Goal: Task Accomplishment & Management: Use online tool/utility

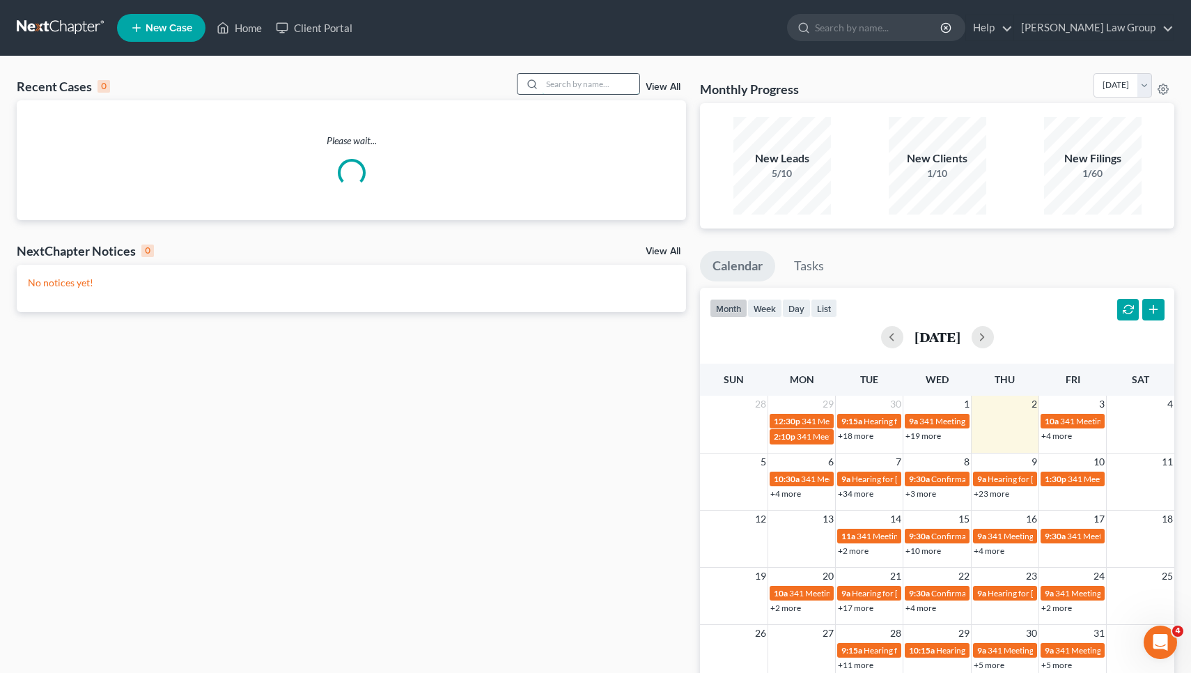
click at [581, 92] on input "search" at bounding box center [591, 84] width 98 height 20
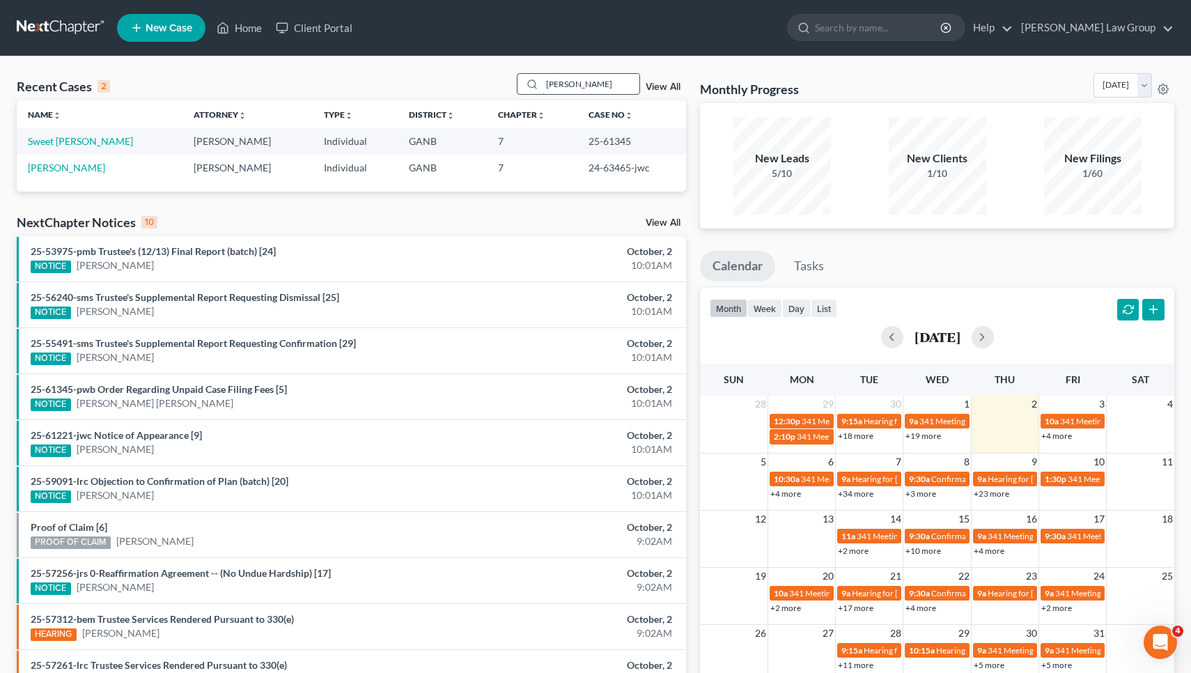
type input "Lucas"
drag, startPoint x: 534, startPoint y: 92, endPoint x: 86, endPoint y: 141, distance: 451.4
click at [86, 141] on link "Sweet [PERSON_NAME]" at bounding box center [80, 141] width 105 height 12
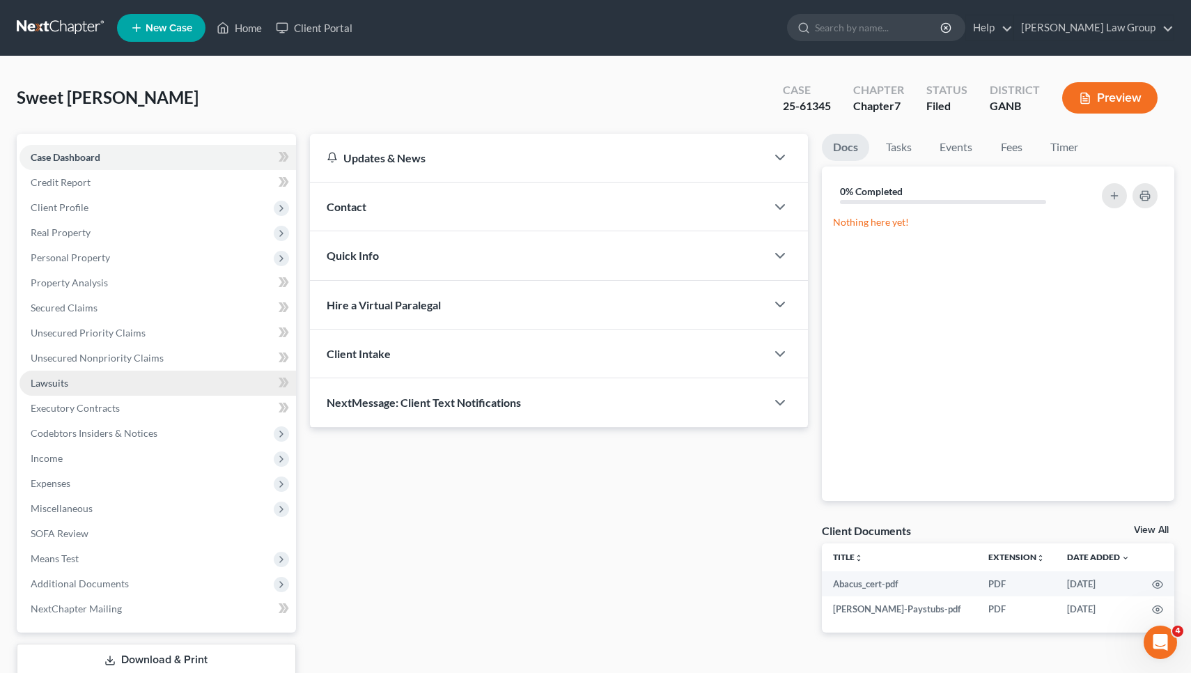
click at [70, 388] on link "Lawsuits" at bounding box center [158, 383] width 277 height 25
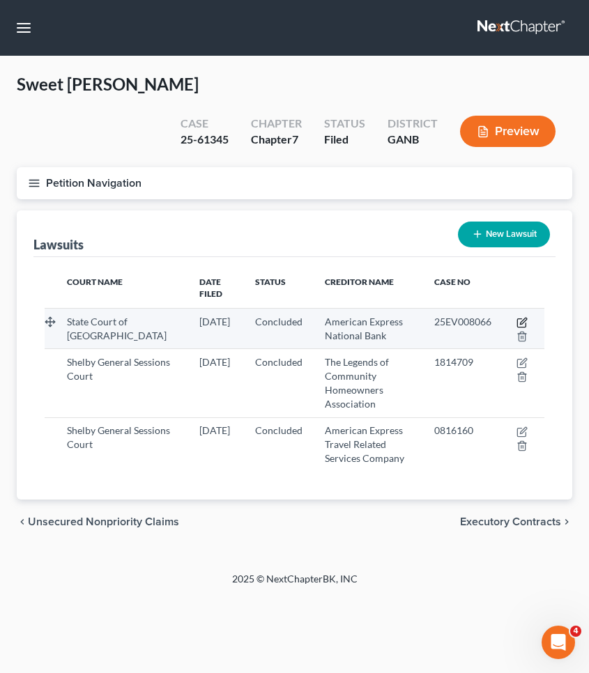
click at [522, 317] on icon "button" at bounding box center [521, 322] width 11 height 11
select select "10"
select select "2"
select select "4"
select select "45"
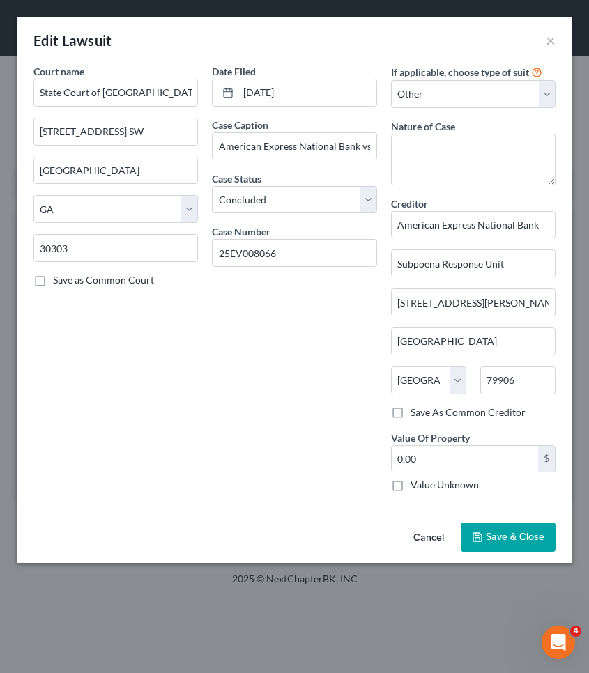
click at [426, 534] on button "Cancel" at bounding box center [428, 538] width 53 height 28
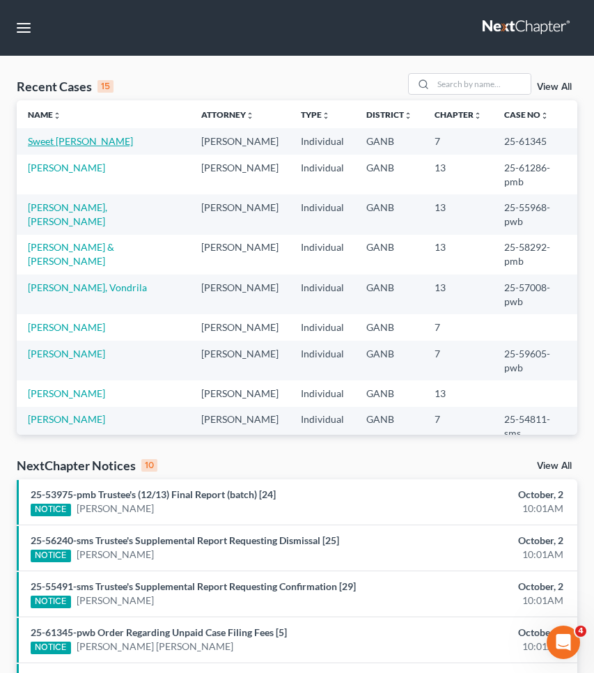
click at [99, 145] on link "Sweet [PERSON_NAME]" at bounding box center [80, 141] width 105 height 12
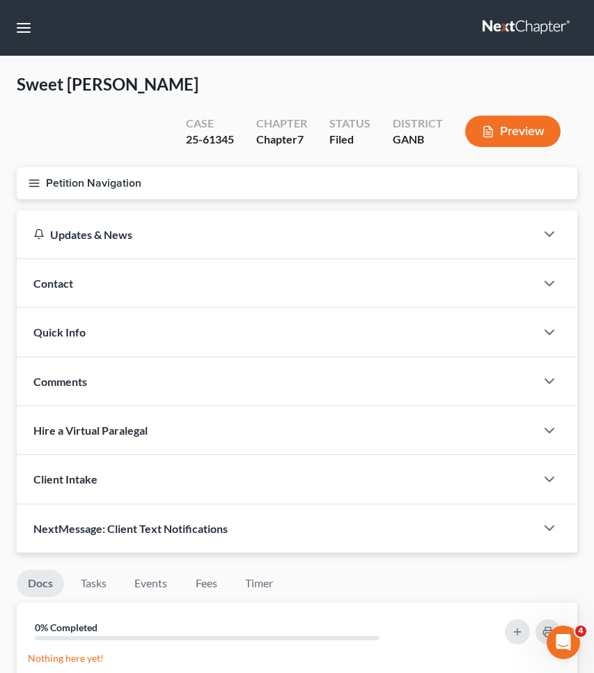
click at [99, 167] on button "Petition Navigation" at bounding box center [297, 183] width 561 height 32
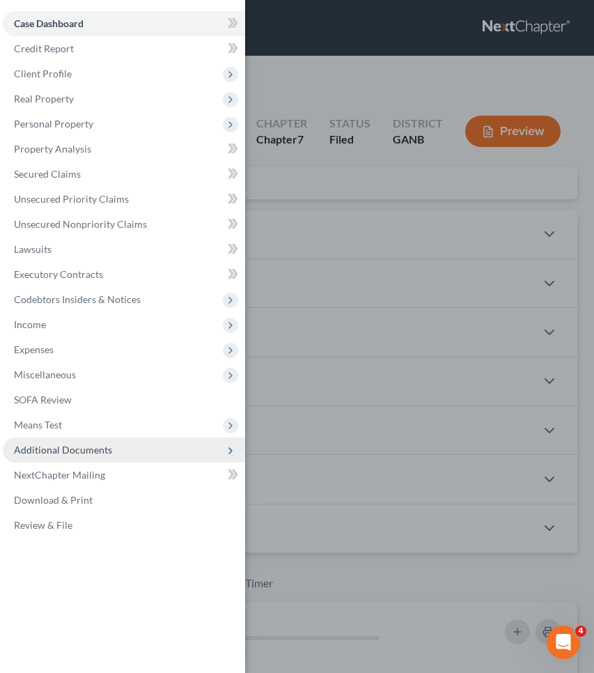
click at [109, 445] on span "Additional Documents" at bounding box center [63, 450] width 98 height 12
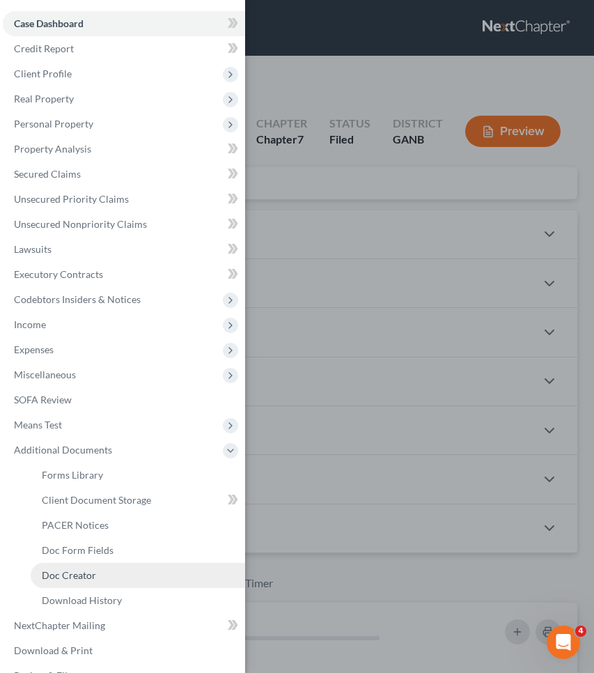
click at [107, 580] on link "Doc Creator" at bounding box center [138, 575] width 215 height 25
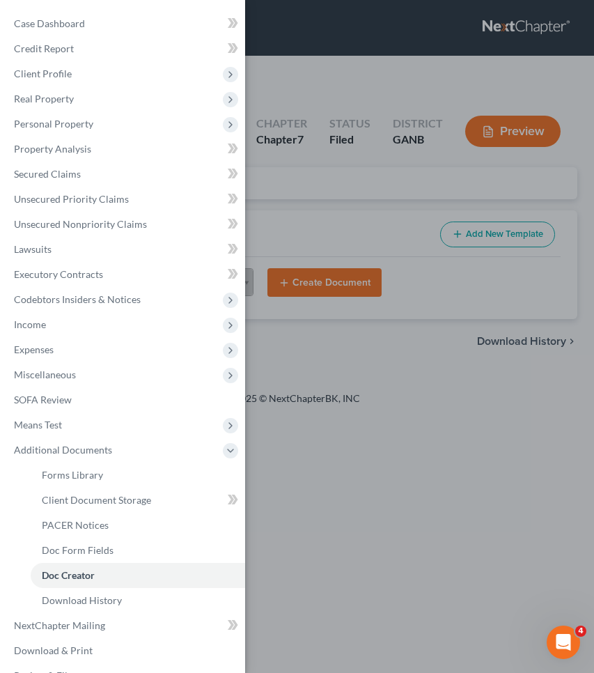
click at [380, 191] on div "Case Dashboard Payments Invoices Payments Payments Credit Report Client Profile" at bounding box center [297, 336] width 594 height 673
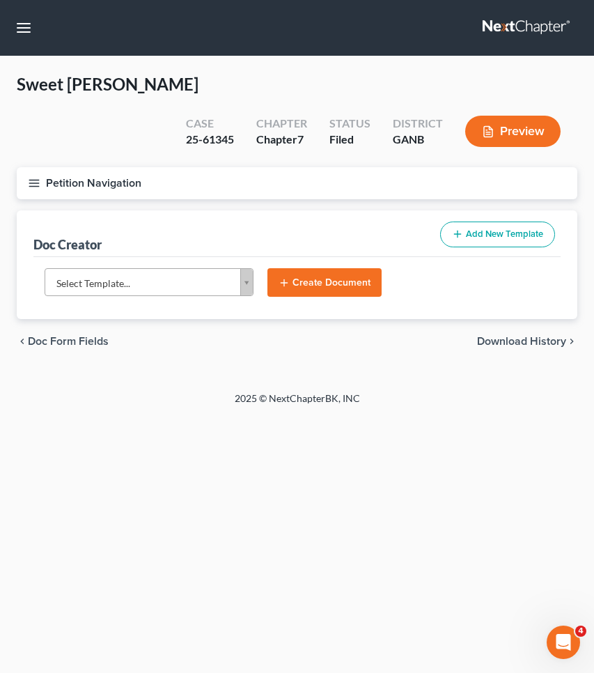
click at [171, 247] on body "Home New Case Client Portal [PERSON_NAME] Law Group [EMAIL_ADDRESS][DOMAIN_NAME…" at bounding box center [297, 336] width 594 height 673
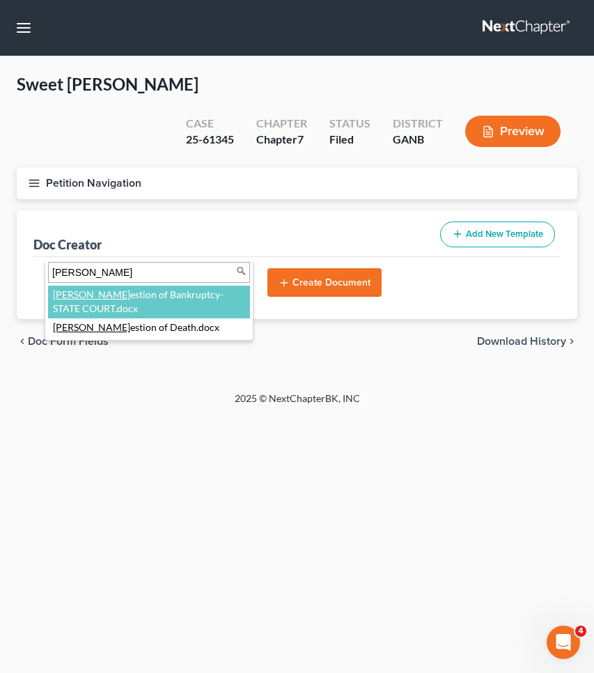
type input "[PERSON_NAME]"
select select "111670"
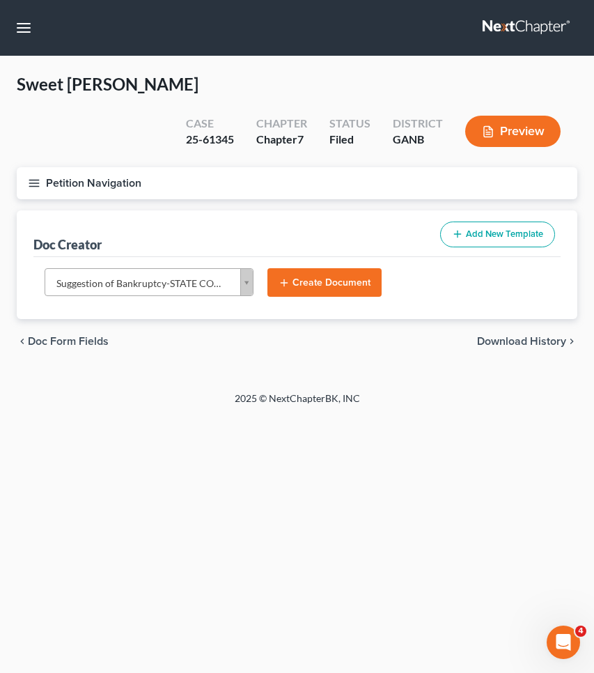
click at [318, 268] on button "Create Document" at bounding box center [325, 282] width 114 height 29
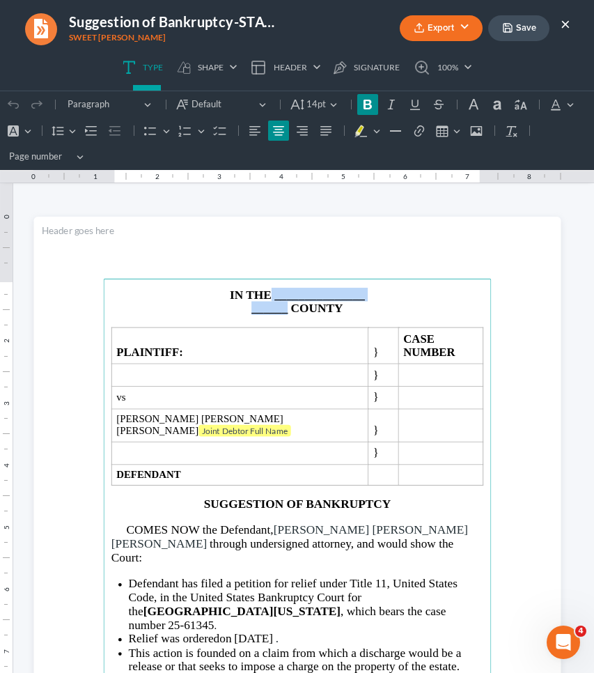
drag, startPoint x: 272, startPoint y: 300, endPoint x: 288, endPoint y: 311, distance: 19.9
click at [288, 311] on main "IN THE _______________ ______ COUNTY PLAINTIFF: } CASE NUMBER } vs } [PERSON_NA…" at bounding box center [297, 558] width 388 height 559
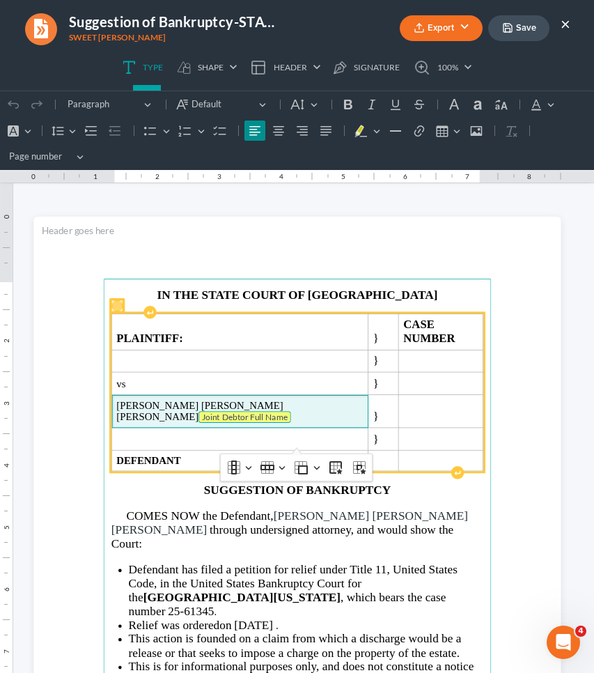
click at [275, 411] on tag "Joint Debtor Full Name" at bounding box center [245, 417] width 93 height 12
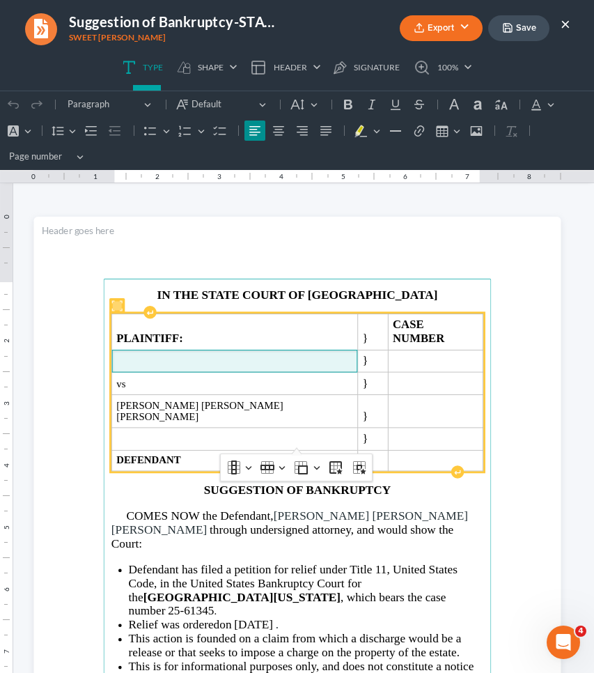
click at [240, 350] on td "Rich Text Editor, page-0-main" at bounding box center [234, 361] width 246 height 22
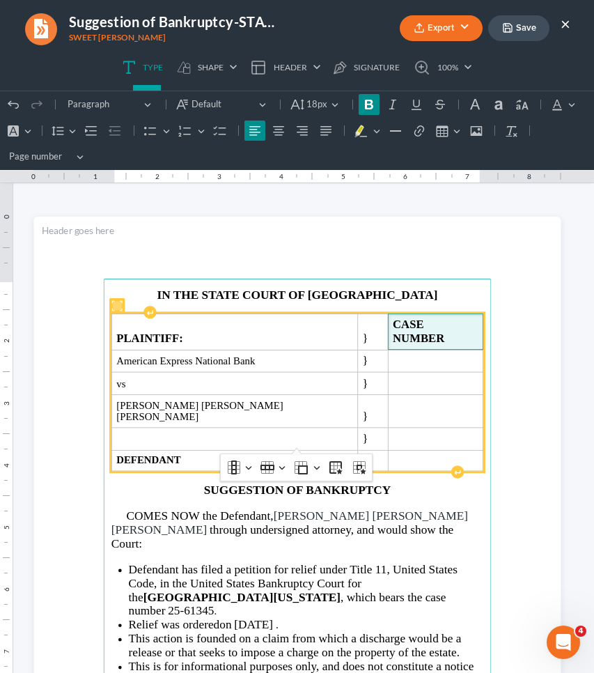
click at [429, 323] on span "CASE NUMBER" at bounding box center [420, 331] width 54 height 26
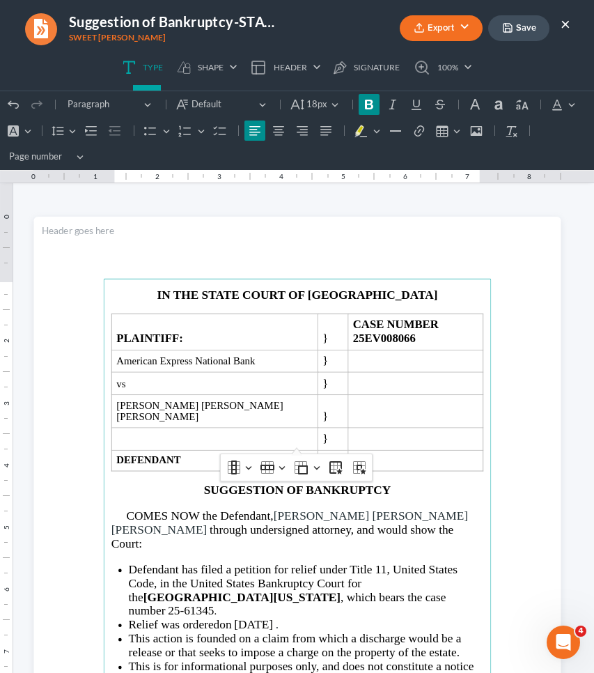
click at [273, 618] on span "[DATE]" at bounding box center [253, 624] width 39 height 13
click at [477, 440] on main "IN THE STATE COURT OF FULTON COUNTY PLAINTIFF: } CASE NUMBER 25EV008066 America…" at bounding box center [297, 558] width 388 height 559
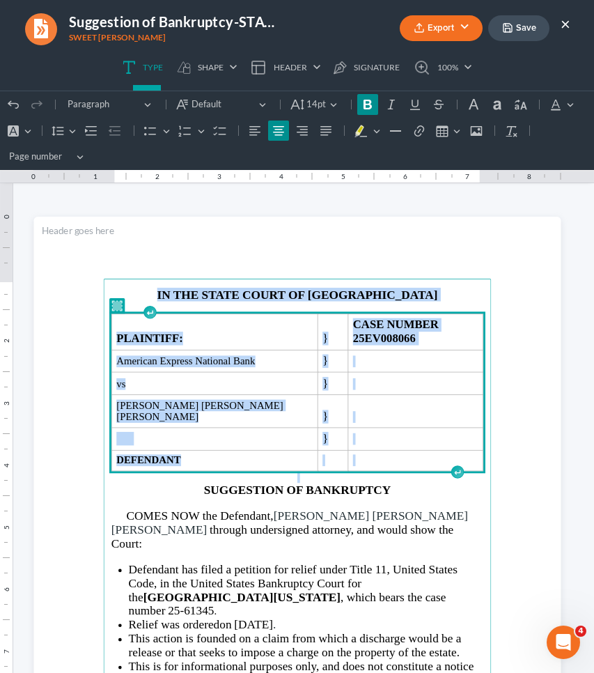
drag, startPoint x: 474, startPoint y: 436, endPoint x: 342, endPoint y: 268, distance: 213.4
click at [342, 268] on section "IN THE STATE COURT OF FULTON COUNTY PLAINTIFF: } CASE NUMBER 25EV008066 America…" at bounding box center [296, 558] width 527 height 683
copy main "IN THE STATE COURT OF FULTON COUNTY PLAINTIFF: } CASE NUMBER 25EV008066 America…"
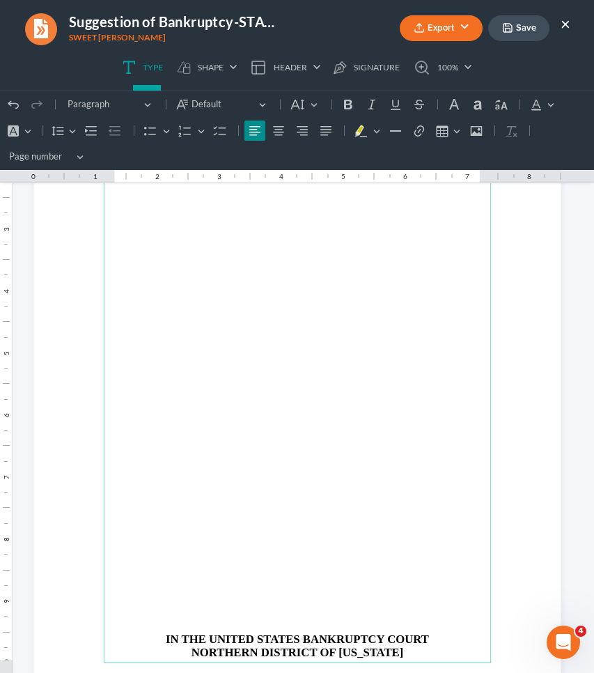
scroll to position [959, 0]
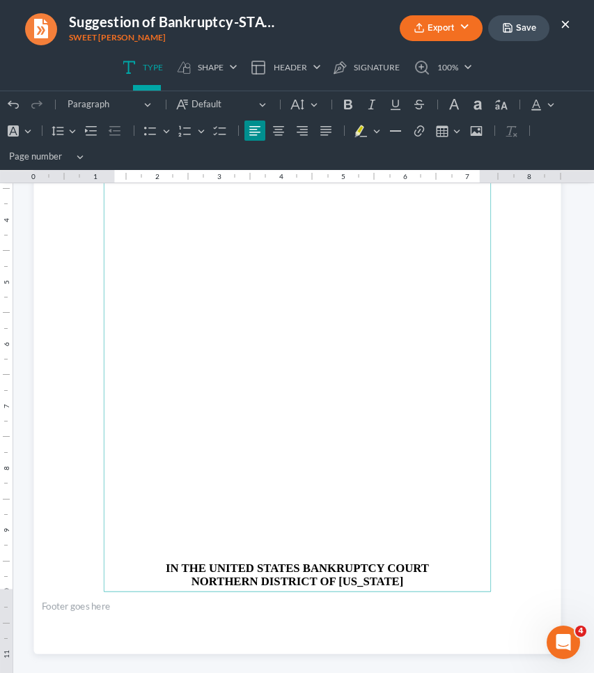
click at [347, 455] on p "Rich Text Editor, page-1-main" at bounding box center [297, 461] width 372 height 12
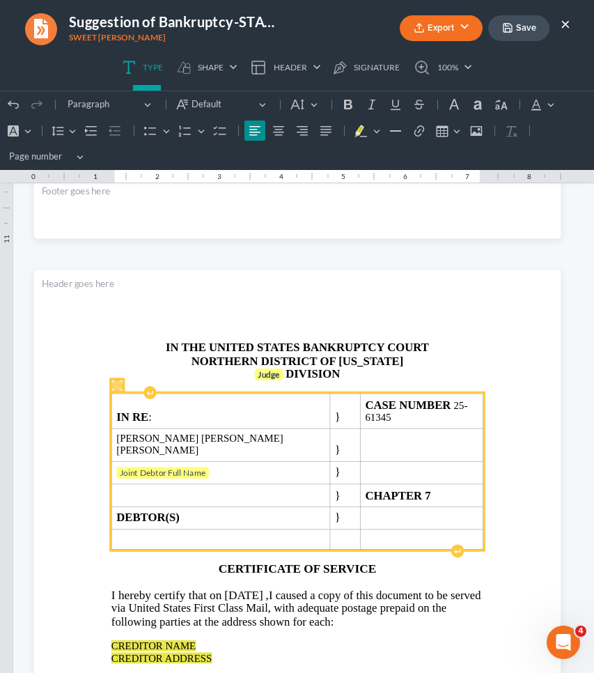
scroll to position [1387, 0]
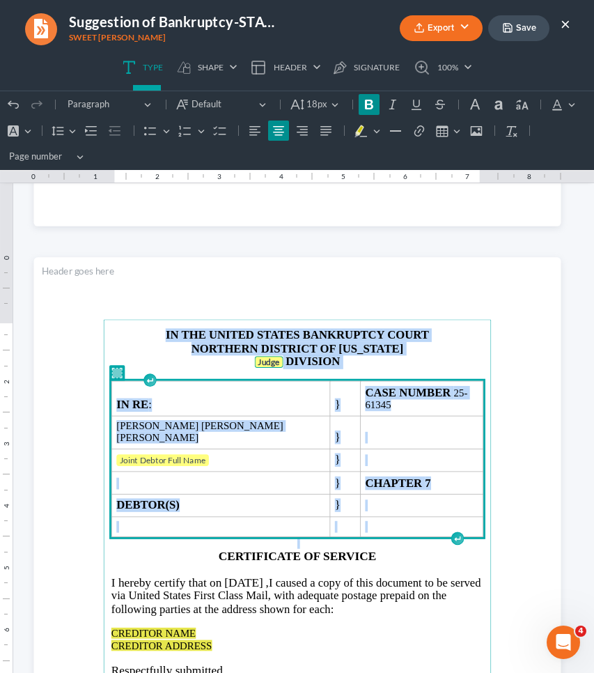
drag, startPoint x: 464, startPoint y: 500, endPoint x: 261, endPoint y: 310, distance: 278.5
click at [261, 310] on section "IN THE UNITED STATES BANKRUPTCY COURT NORTHERN DISTRICT OF [US_STATE] Judge DIV…" at bounding box center [296, 598] width 527 height 683
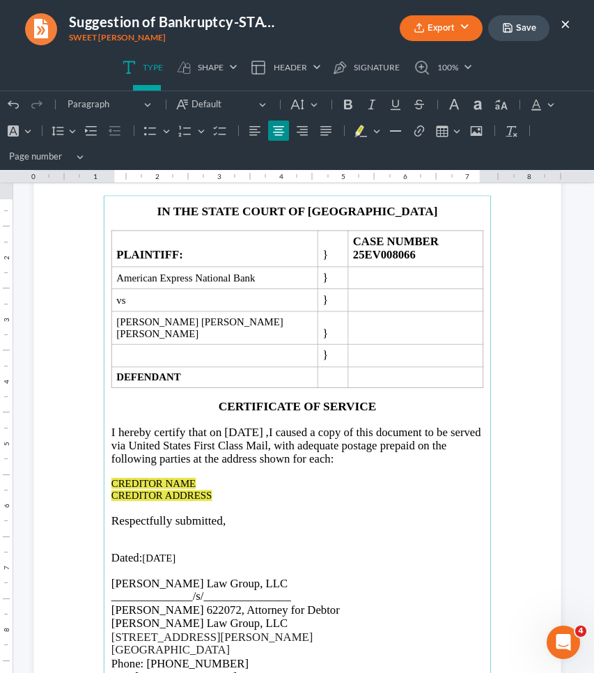
scroll to position [1514, 0]
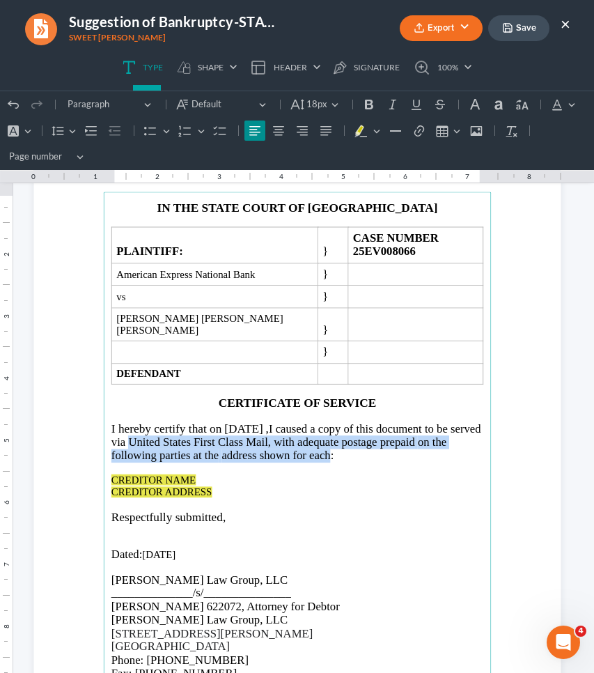
drag, startPoint x: 177, startPoint y: 417, endPoint x: 348, endPoint y: 436, distance: 172.4
click at [348, 436] on span "I caused a copy of this document to be served via United States First Class Mai…" at bounding box center [296, 442] width 370 height 40
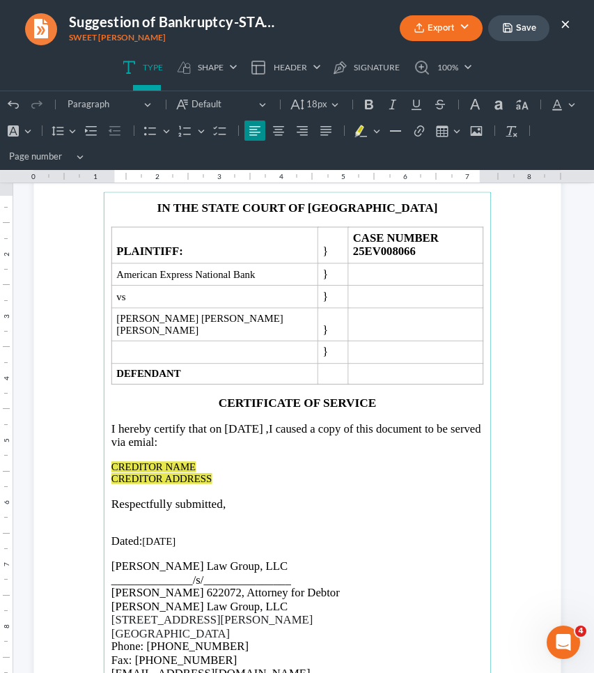
drag, startPoint x: 348, startPoint y: 436, endPoint x: 275, endPoint y: 459, distance: 77.4
click at [275, 485] on p "Rich Text Editor, page-2-main" at bounding box center [297, 491] width 372 height 12
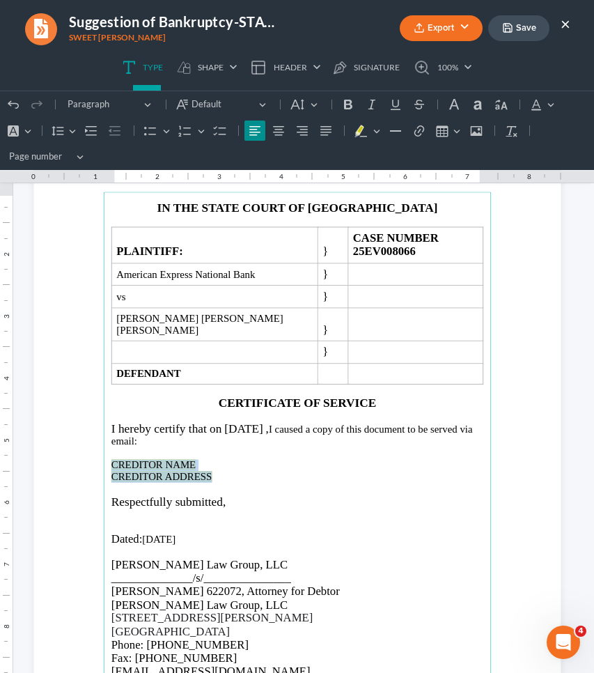
drag, startPoint x: 236, startPoint y: 451, endPoint x: 102, endPoint y: 438, distance: 134.4
click at [102, 438] on section "IN THE STATE COURT OF FULTON COUNTY PLAINTIFF: } CASE NUMBER 25EV008066 America…" at bounding box center [296, 471] width 527 height 683
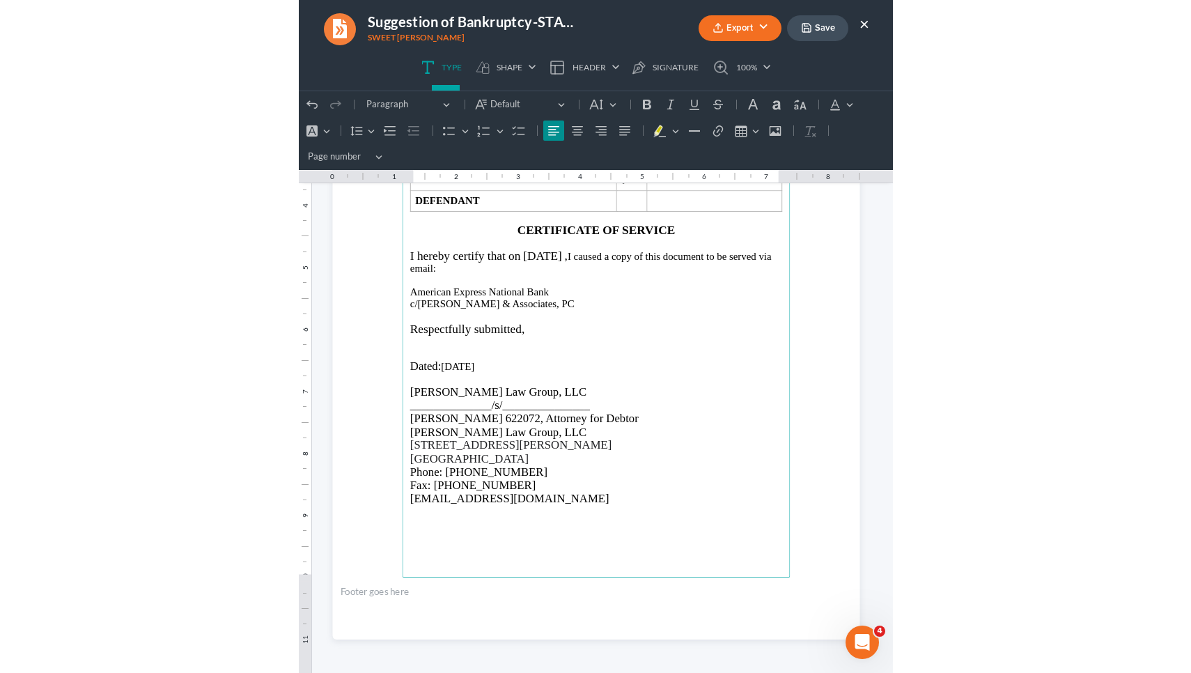
scroll to position [1687, 0]
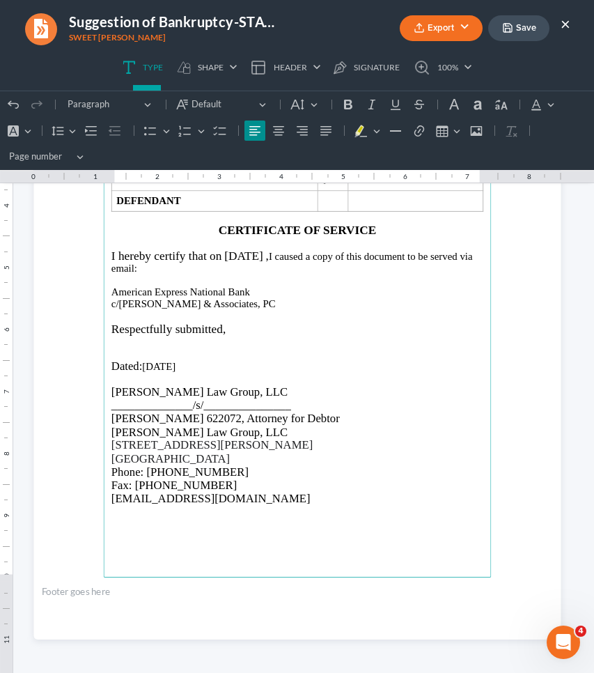
click at [532, 18] on button "Save" at bounding box center [518, 28] width 61 height 26
click at [443, 30] on button "Export" at bounding box center [441, 28] width 83 height 26
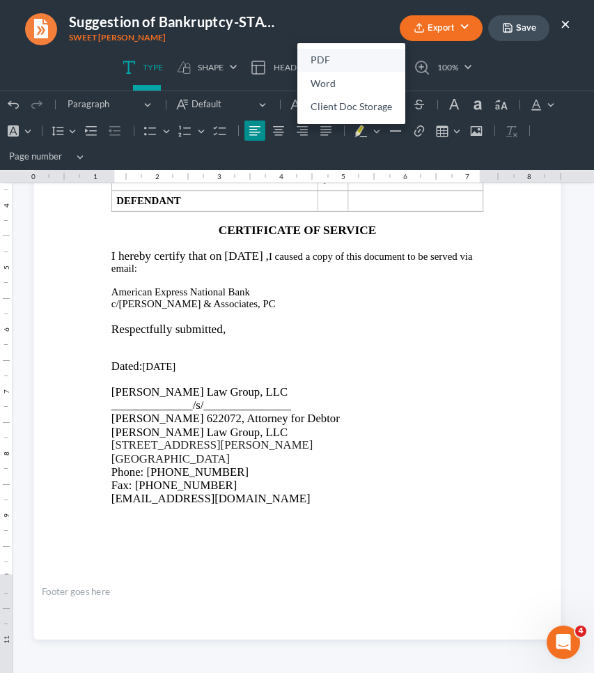
click at [355, 56] on link "PDF" at bounding box center [352, 61] width 108 height 24
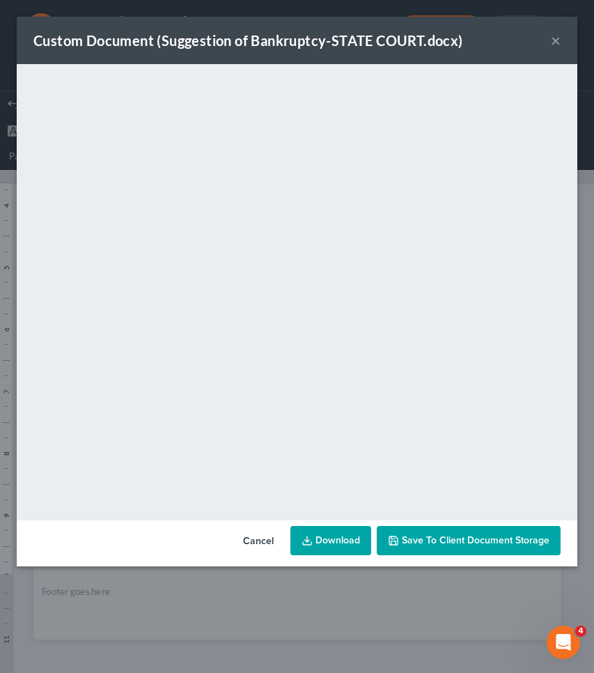
click at [558, 40] on button "×" at bounding box center [556, 40] width 10 height 17
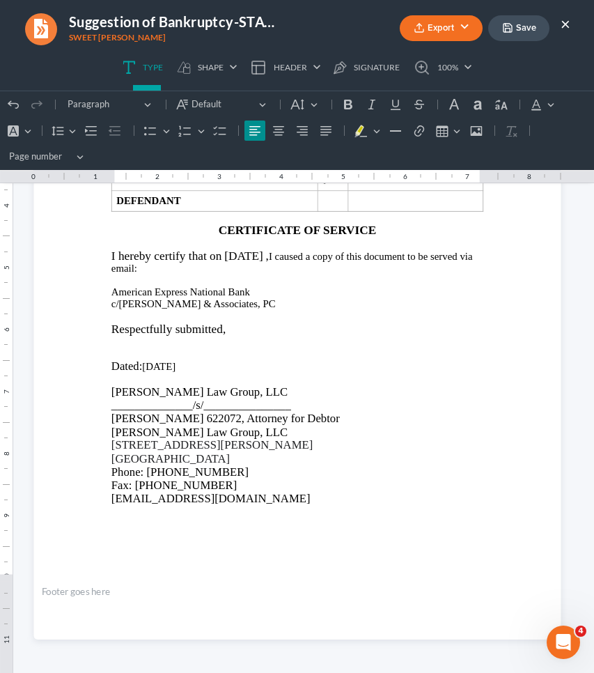
click at [567, 22] on button "×" at bounding box center [566, 23] width 10 height 17
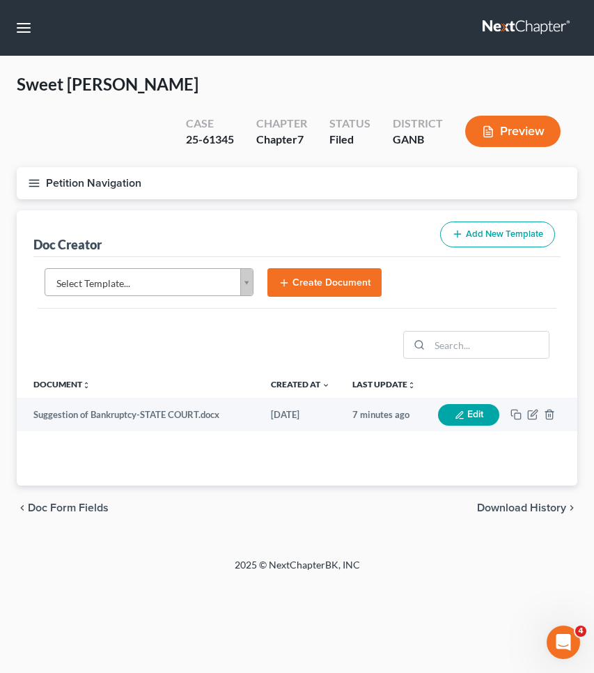
click at [95, 167] on button "Petition Navigation" at bounding box center [297, 183] width 561 height 32
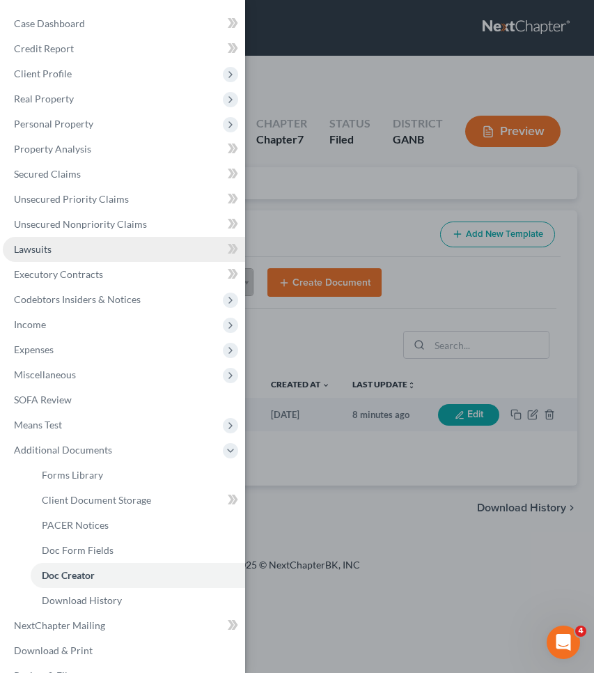
click at [63, 239] on link "Lawsuits" at bounding box center [124, 249] width 242 height 25
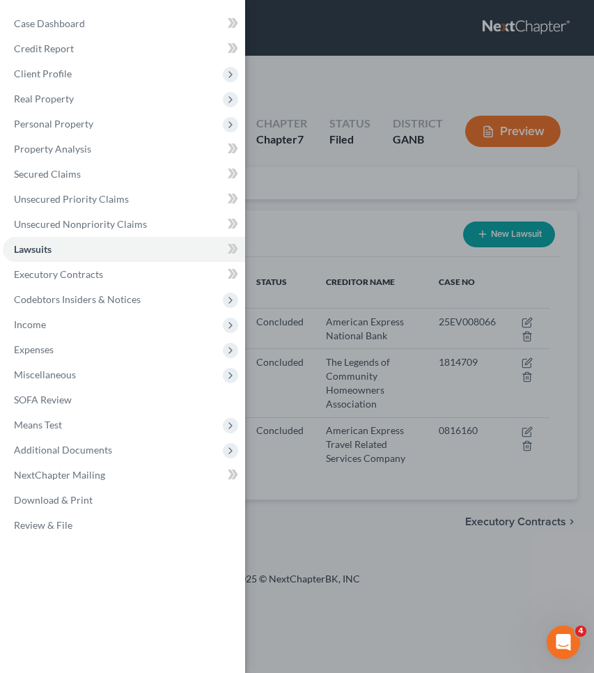
click at [394, 490] on div "Case Dashboard Payments Invoices Payments Payments Credit Report Client Profile" at bounding box center [297, 336] width 594 height 673
